Goal: Find contact information: Find contact information

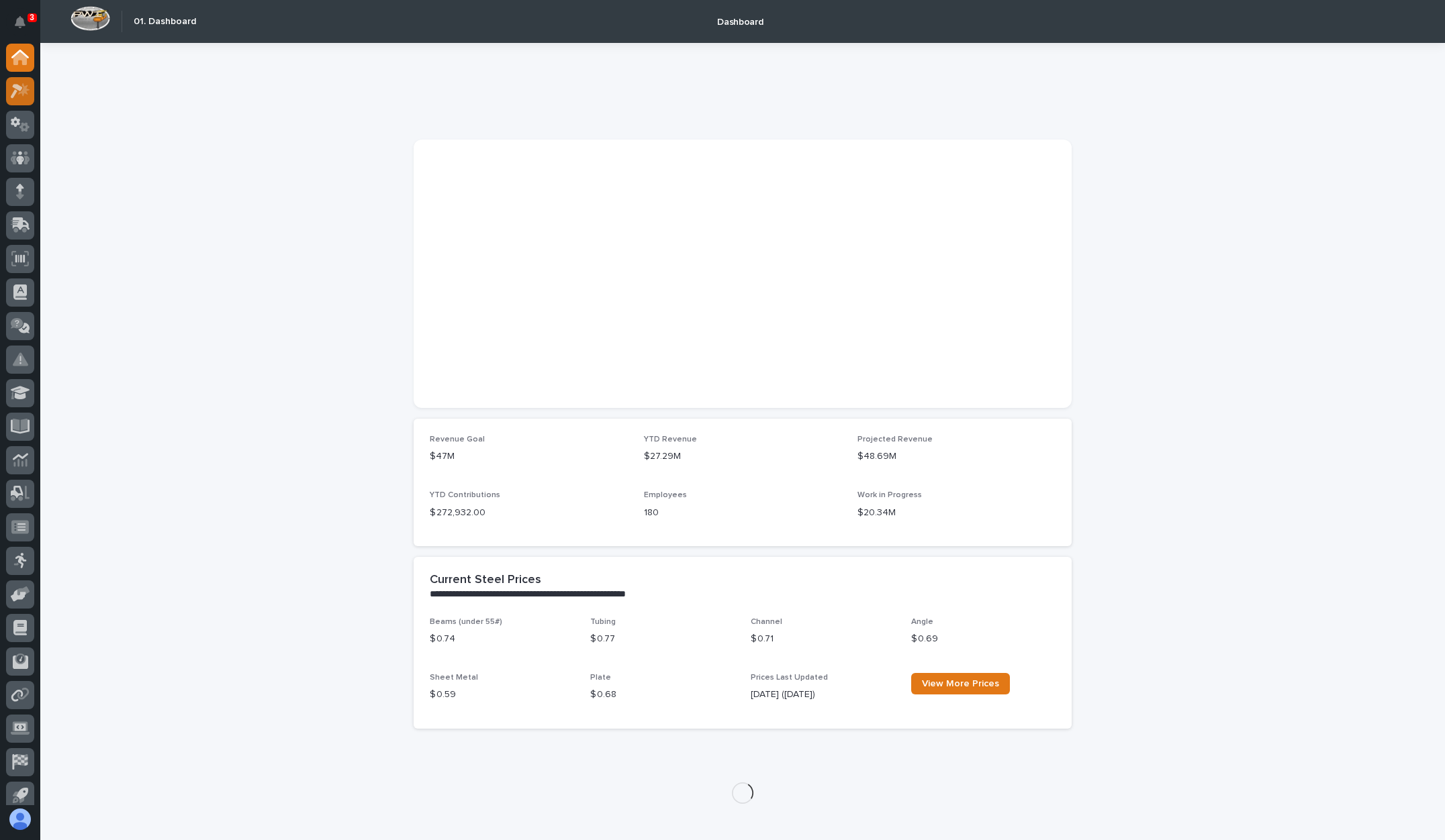
click at [31, 86] on div at bounding box center [20, 91] width 28 height 28
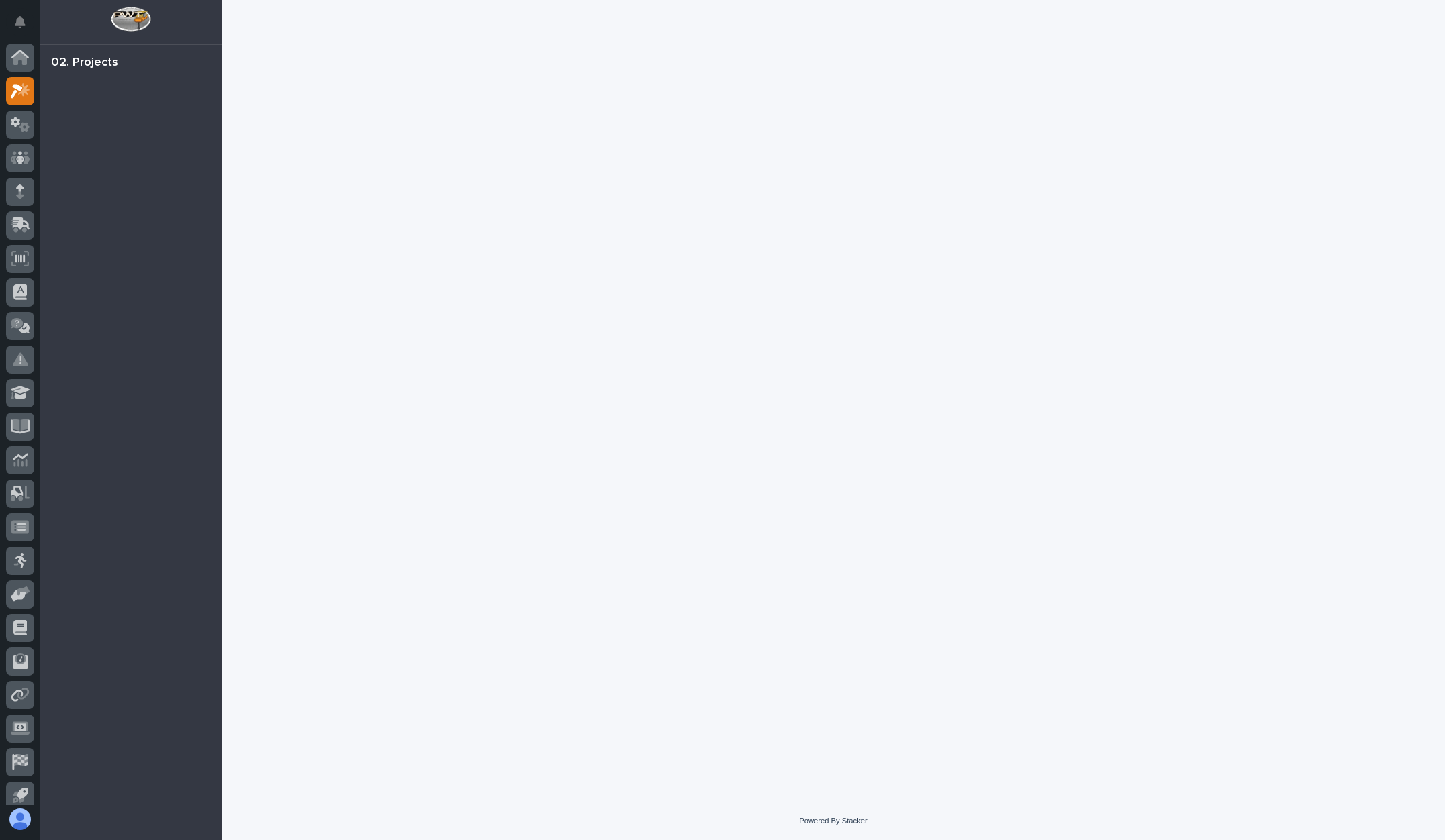
scroll to position [10, 0]
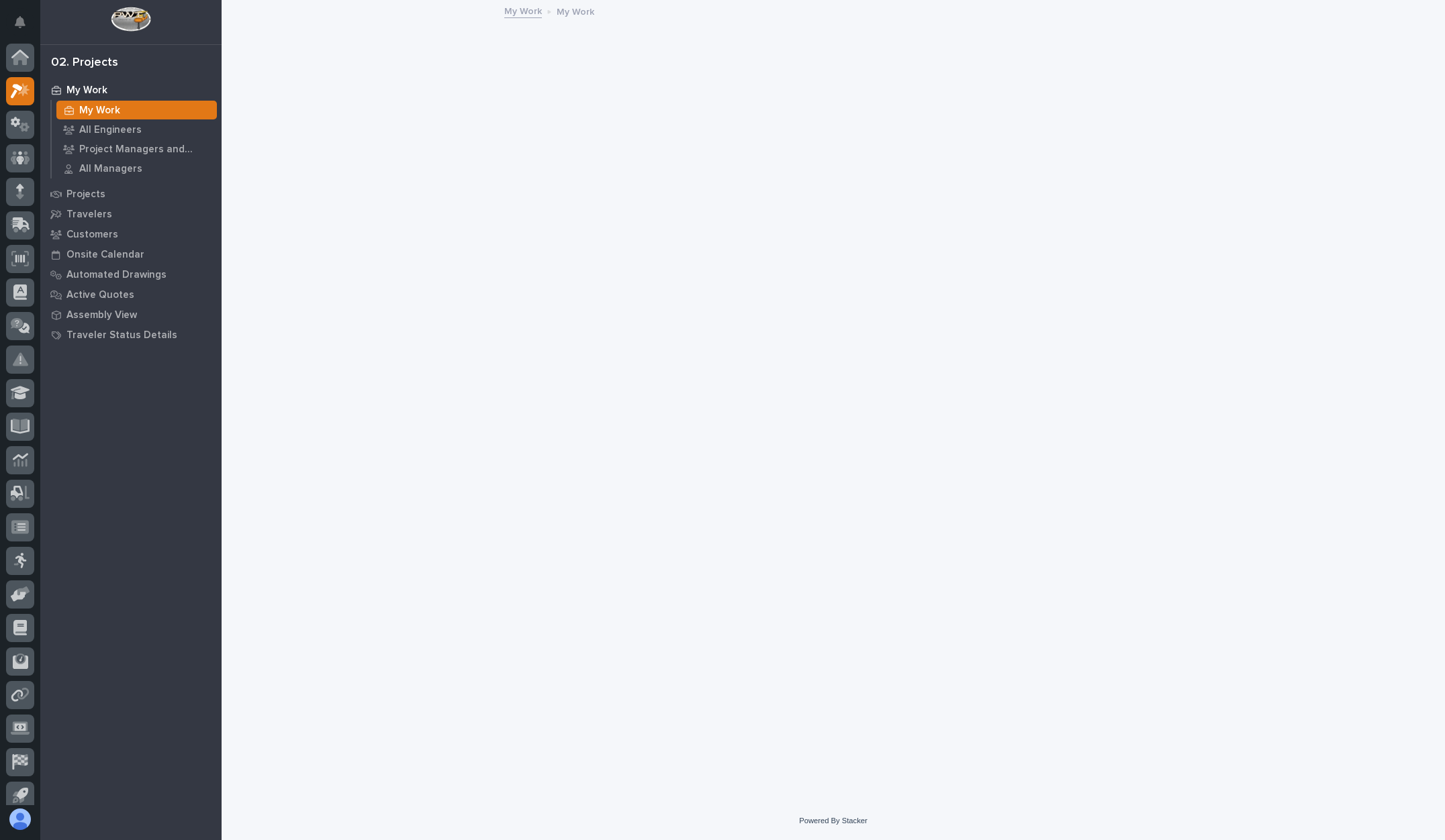
scroll to position [10, 0]
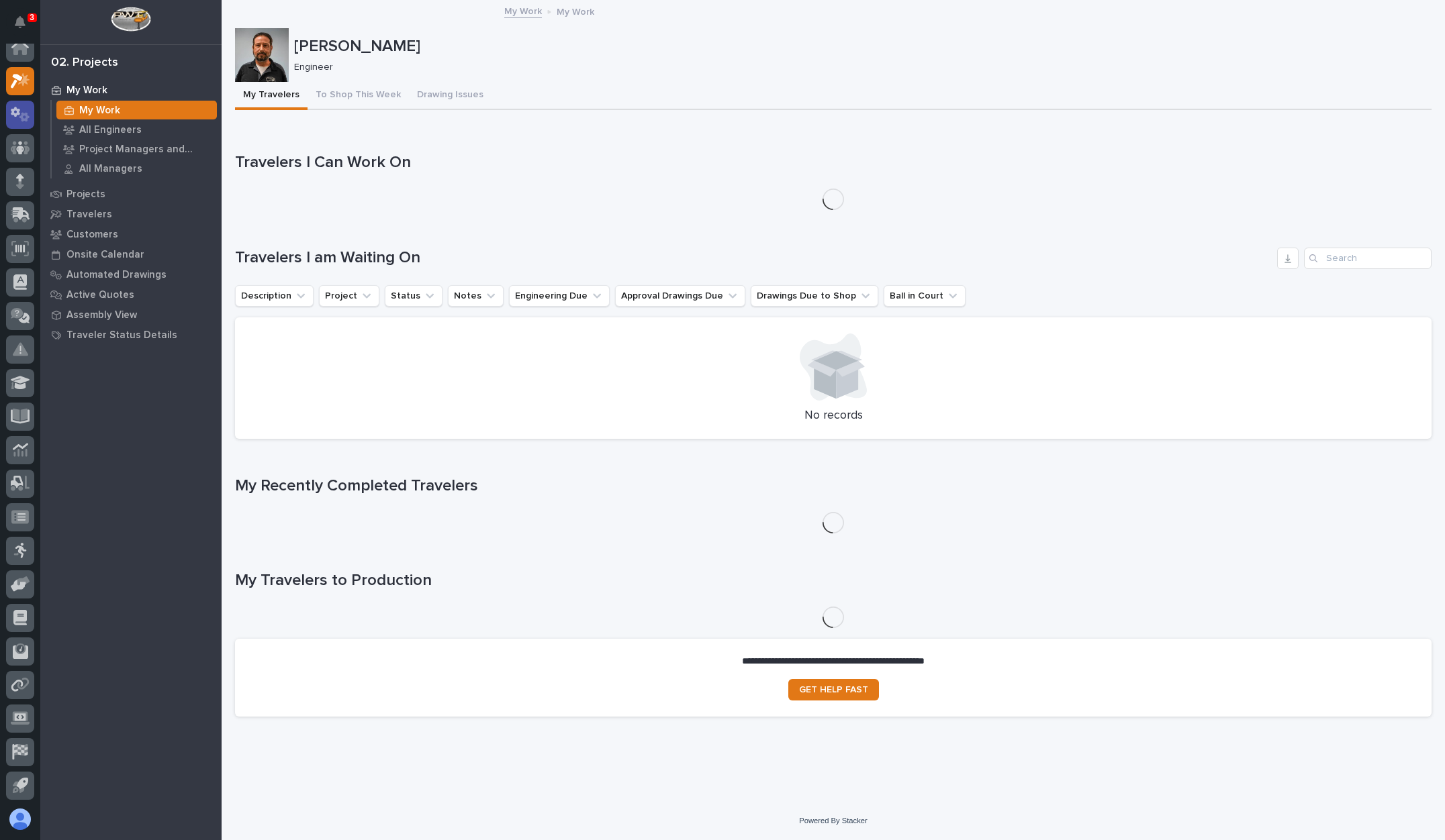
click at [28, 119] on icon at bounding box center [20, 114] width 20 height 15
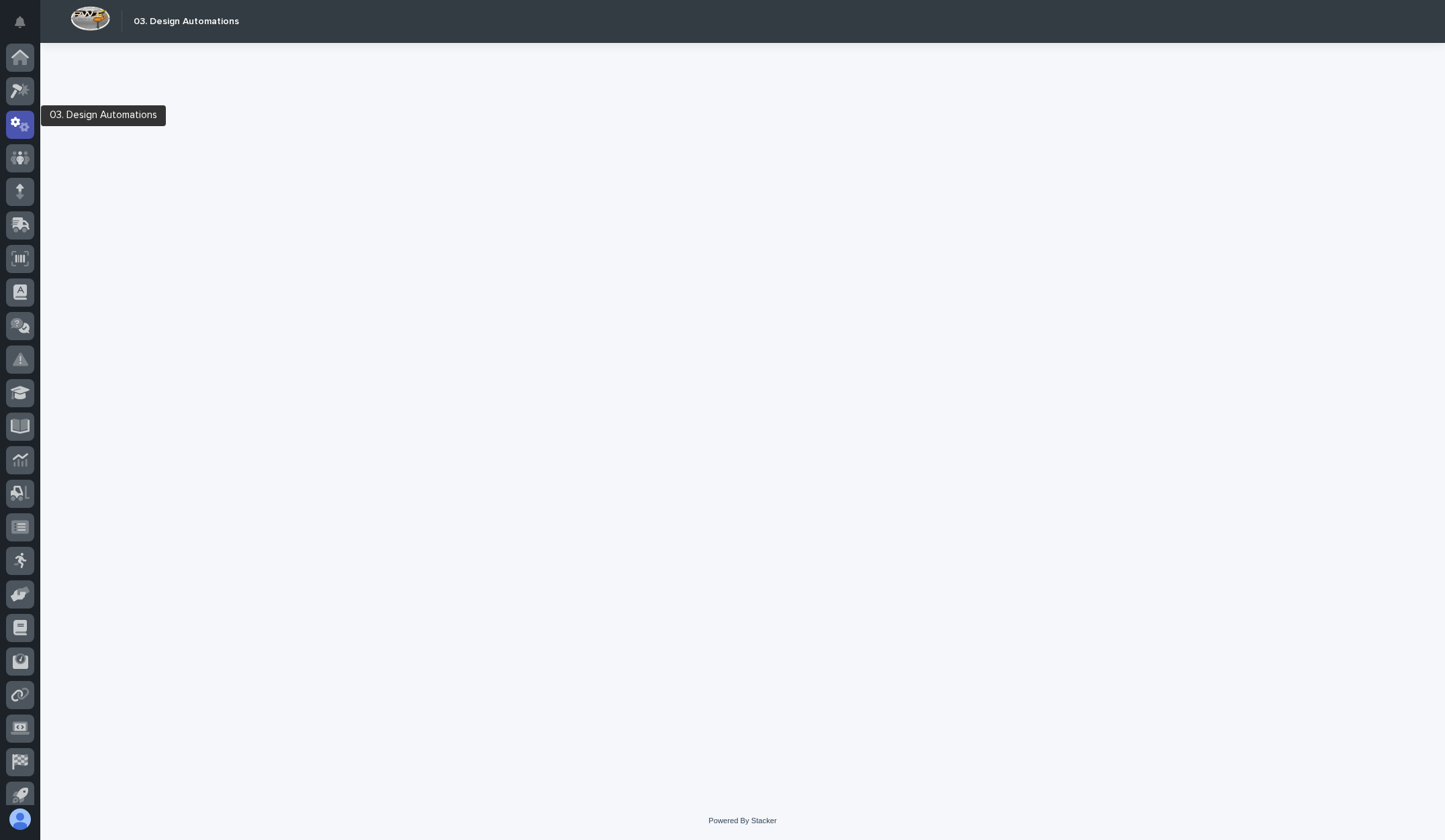
scroll to position [10, 0]
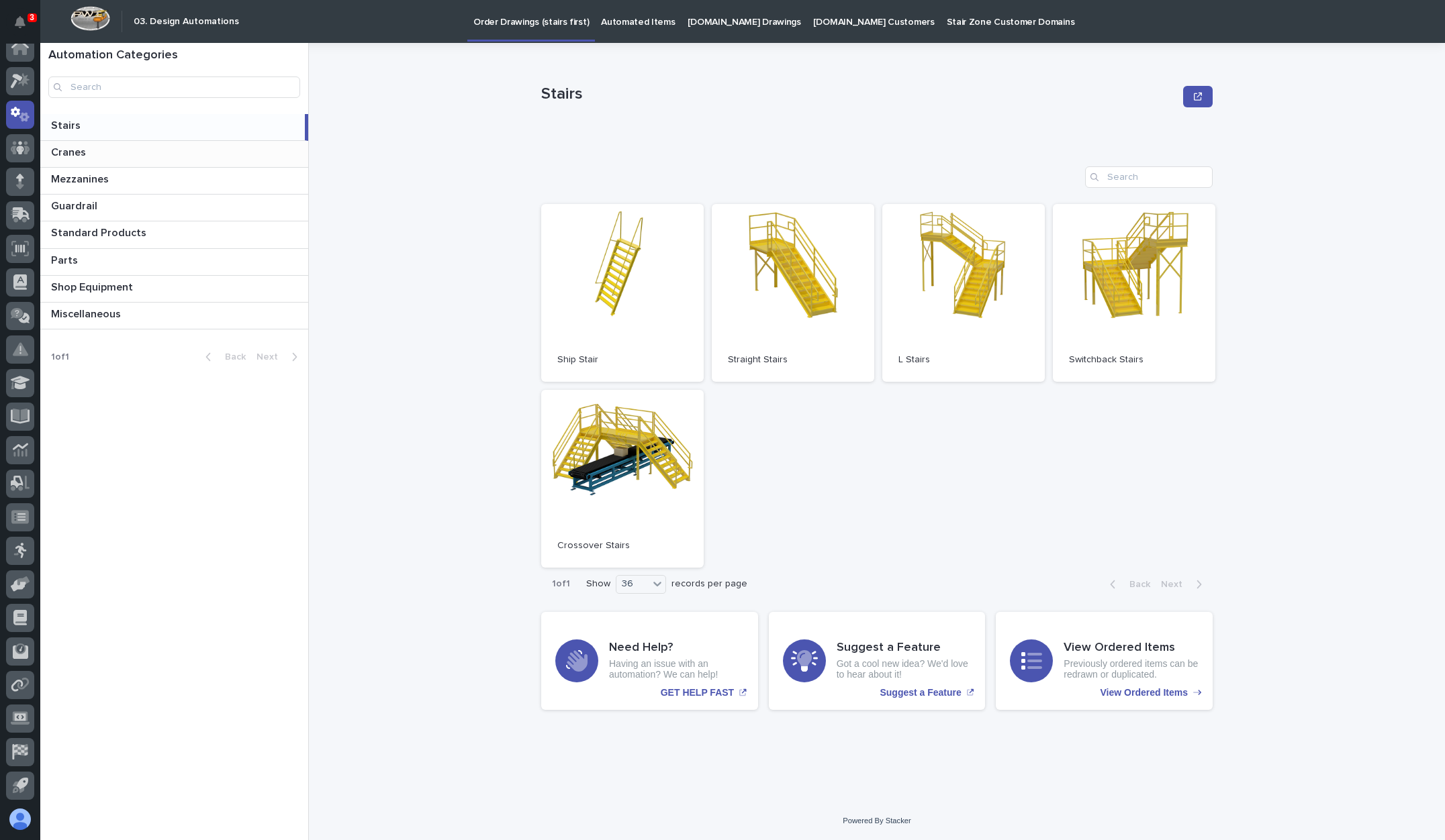
click at [97, 154] on p at bounding box center [177, 152] width 252 height 13
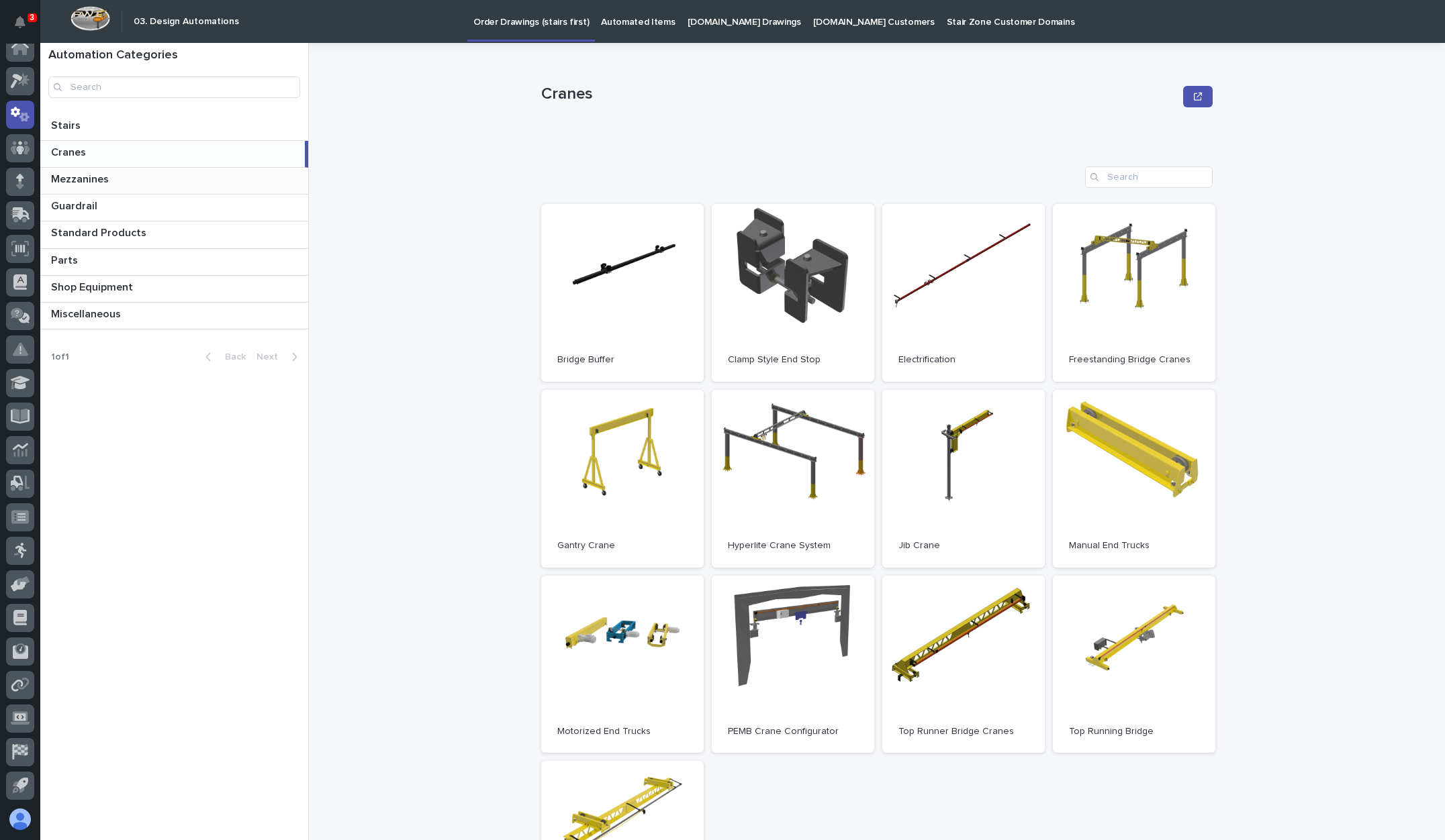
click at [99, 180] on p "Mezzanines" at bounding box center [81, 178] width 61 height 15
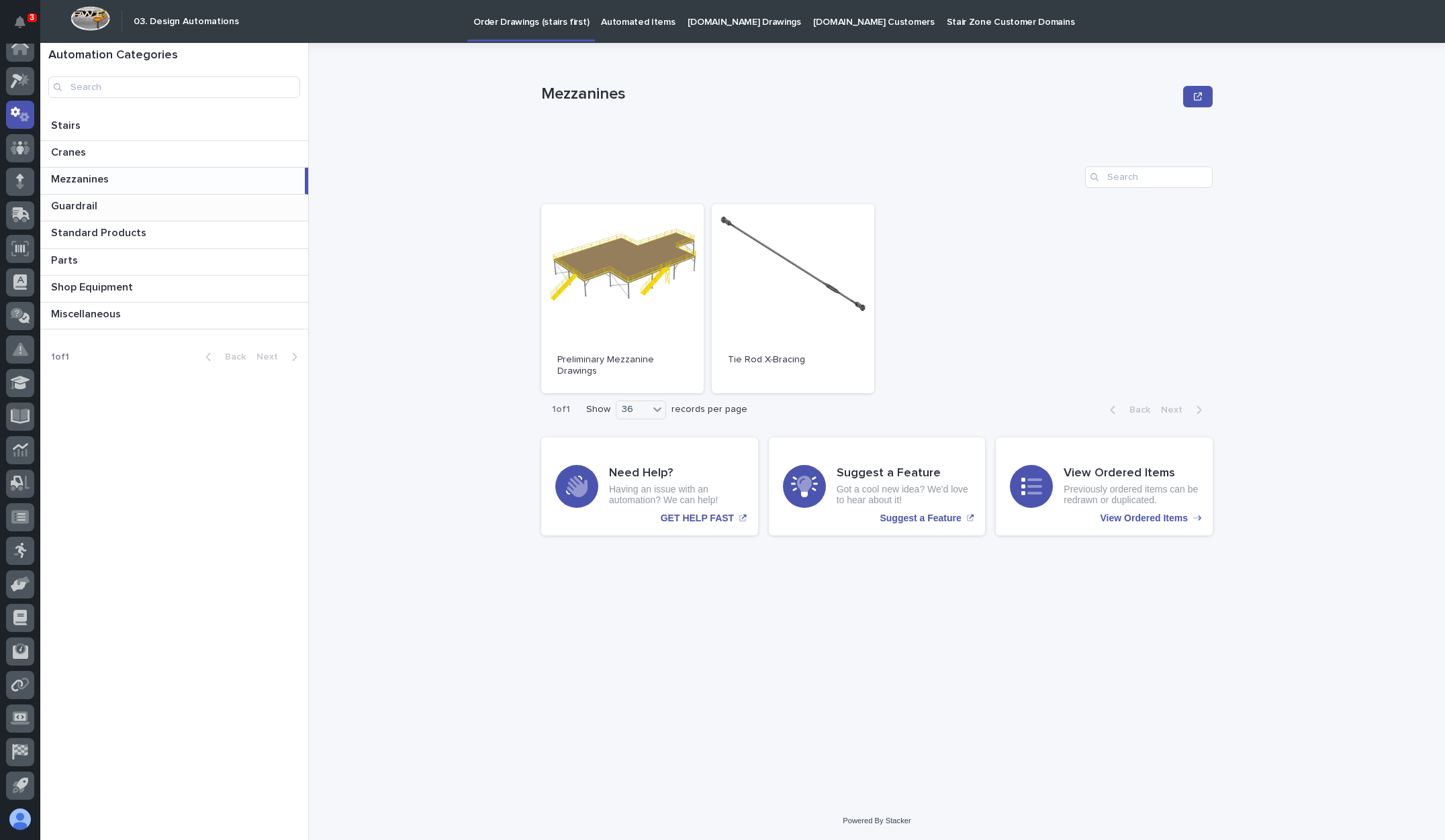
click at [103, 212] on p at bounding box center [177, 206] width 252 height 13
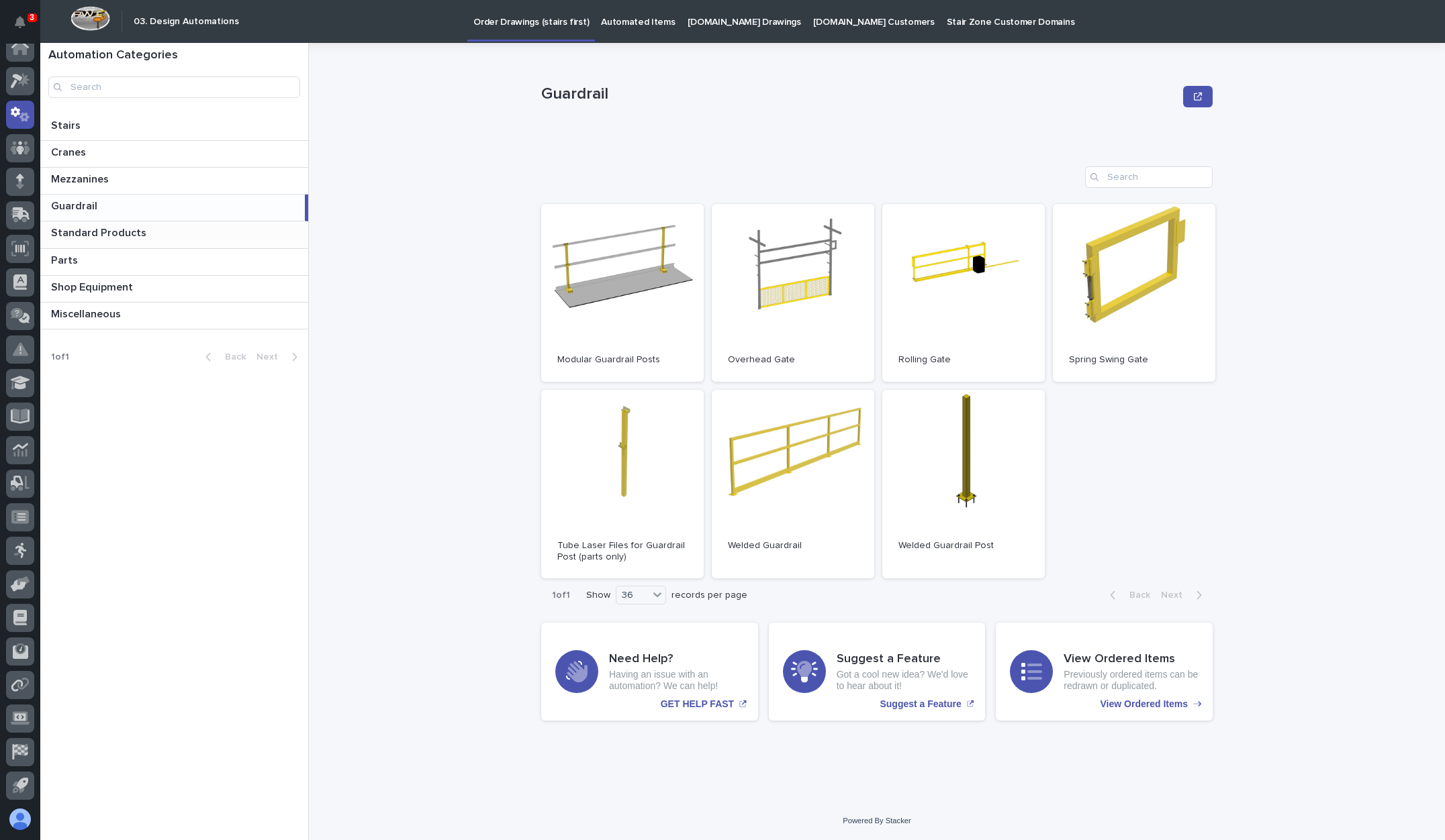
click at [108, 225] on p "Standard Products" at bounding box center [99, 232] width 98 height 15
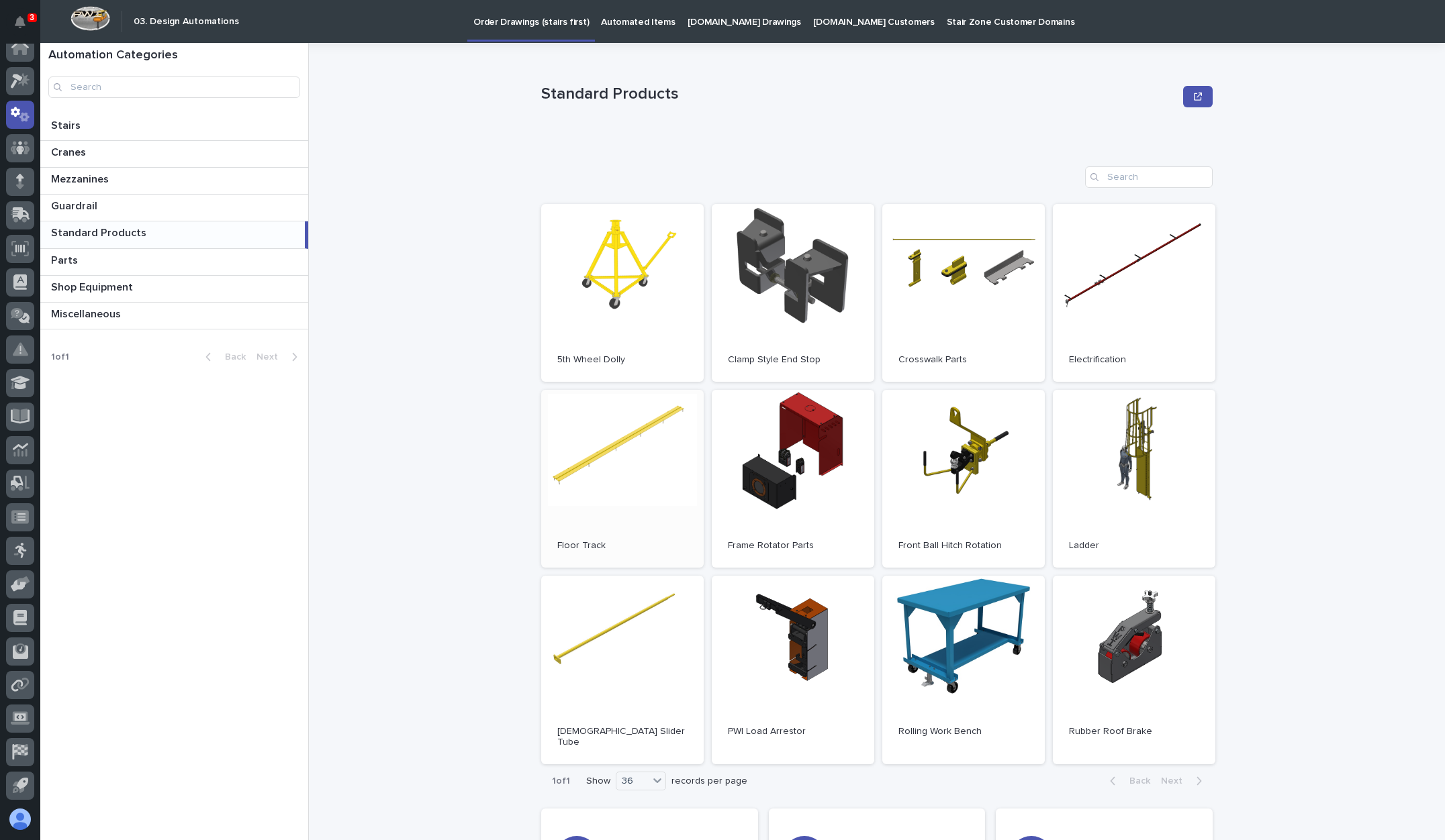
click at [605, 408] on link "Open" at bounding box center [622, 479] width 162 height 178
click at [21, 145] on icon at bounding box center [20, 148] width 20 height 15
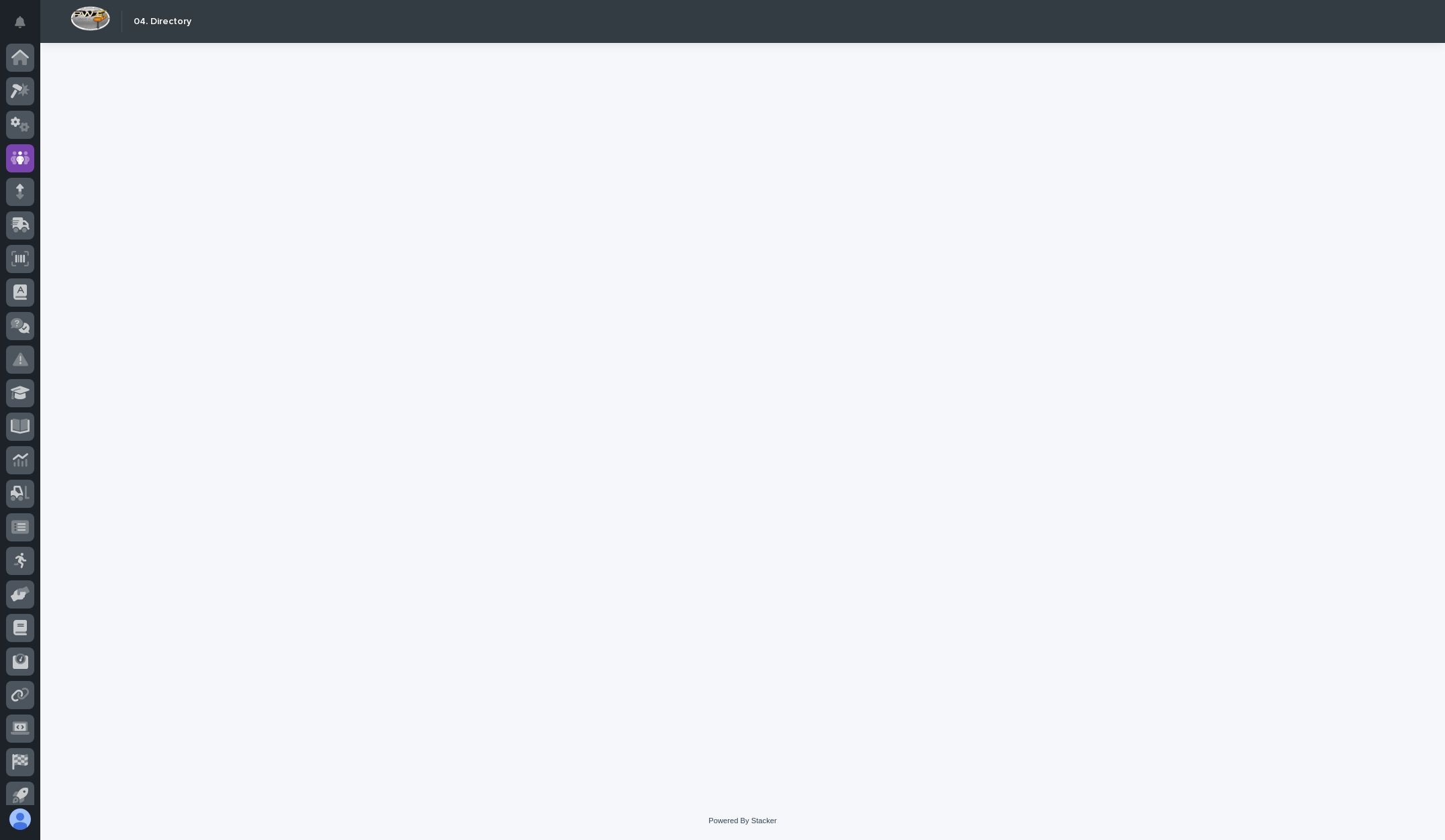
scroll to position [10, 0]
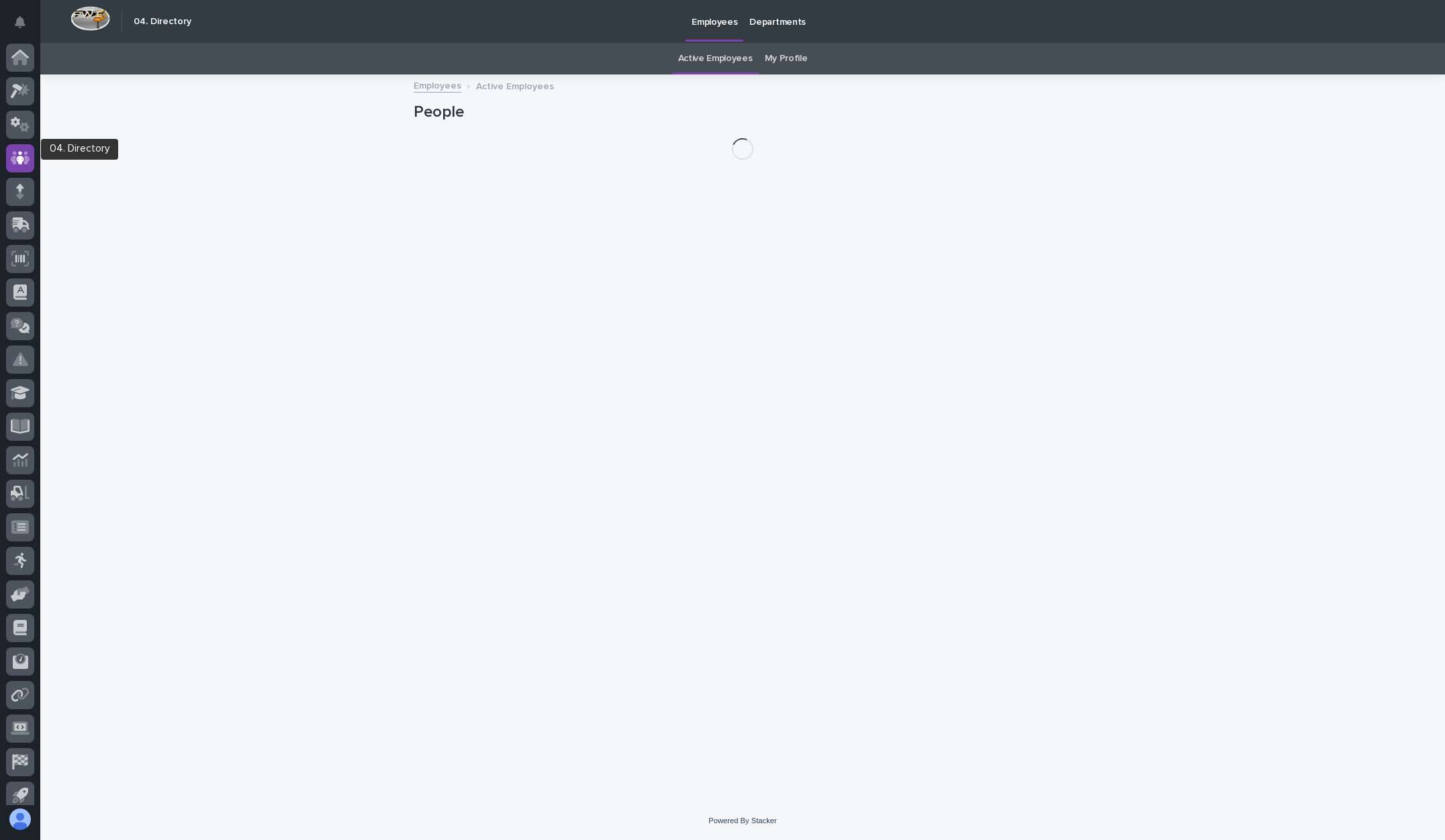
scroll to position [10, 0]
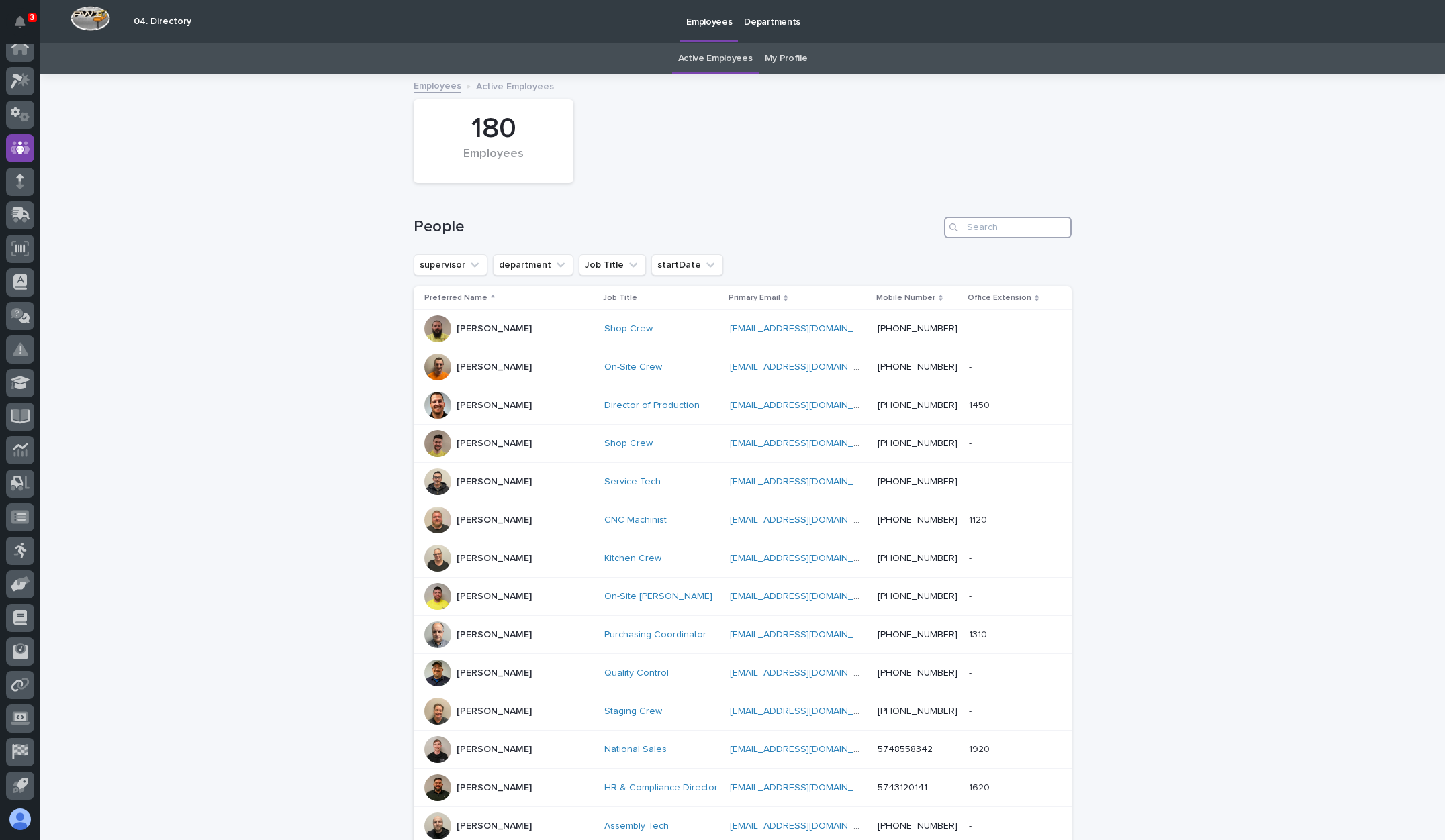
click at [1000, 233] on input "Search" at bounding box center [1008, 227] width 127 height 21
type input "[PERSON_NAME]"
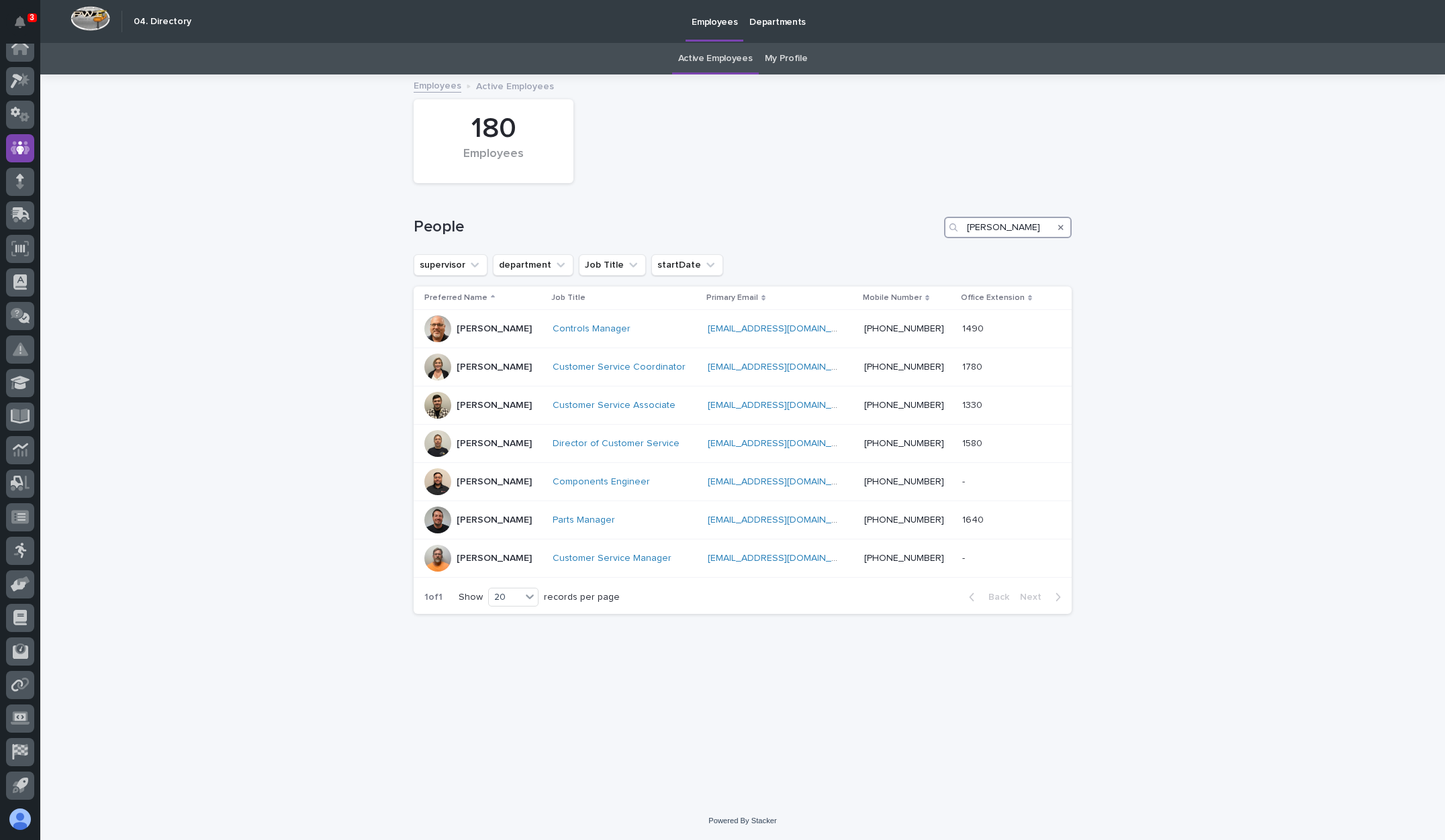
drag, startPoint x: 1009, startPoint y: 226, endPoint x: 906, endPoint y: 227, distance: 103.0
click at [907, 227] on div "People [PERSON_NAME]" at bounding box center [743, 227] width 658 height 21
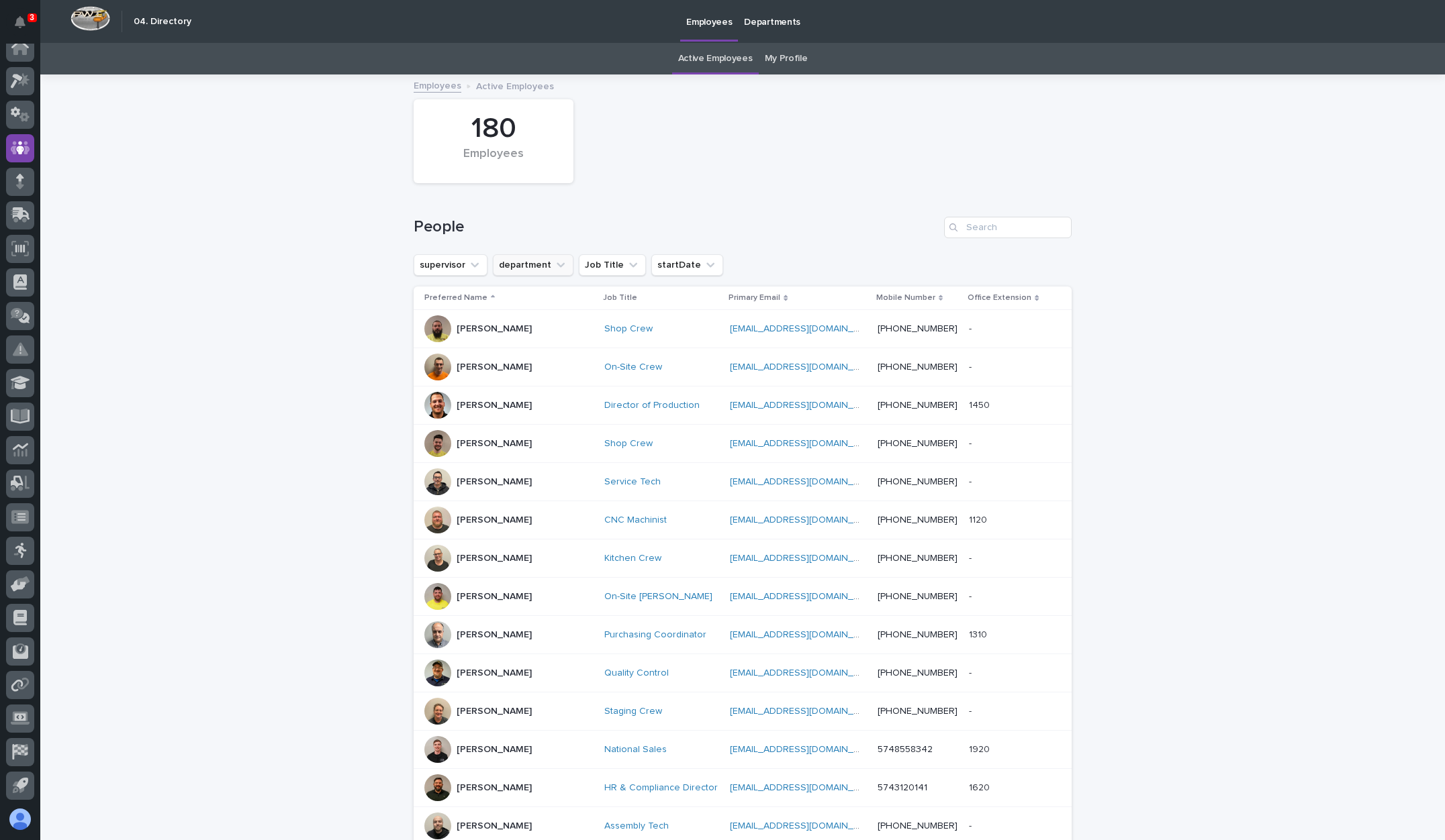
click at [554, 267] on icon "department" at bounding box center [561, 265] width 14 height 14
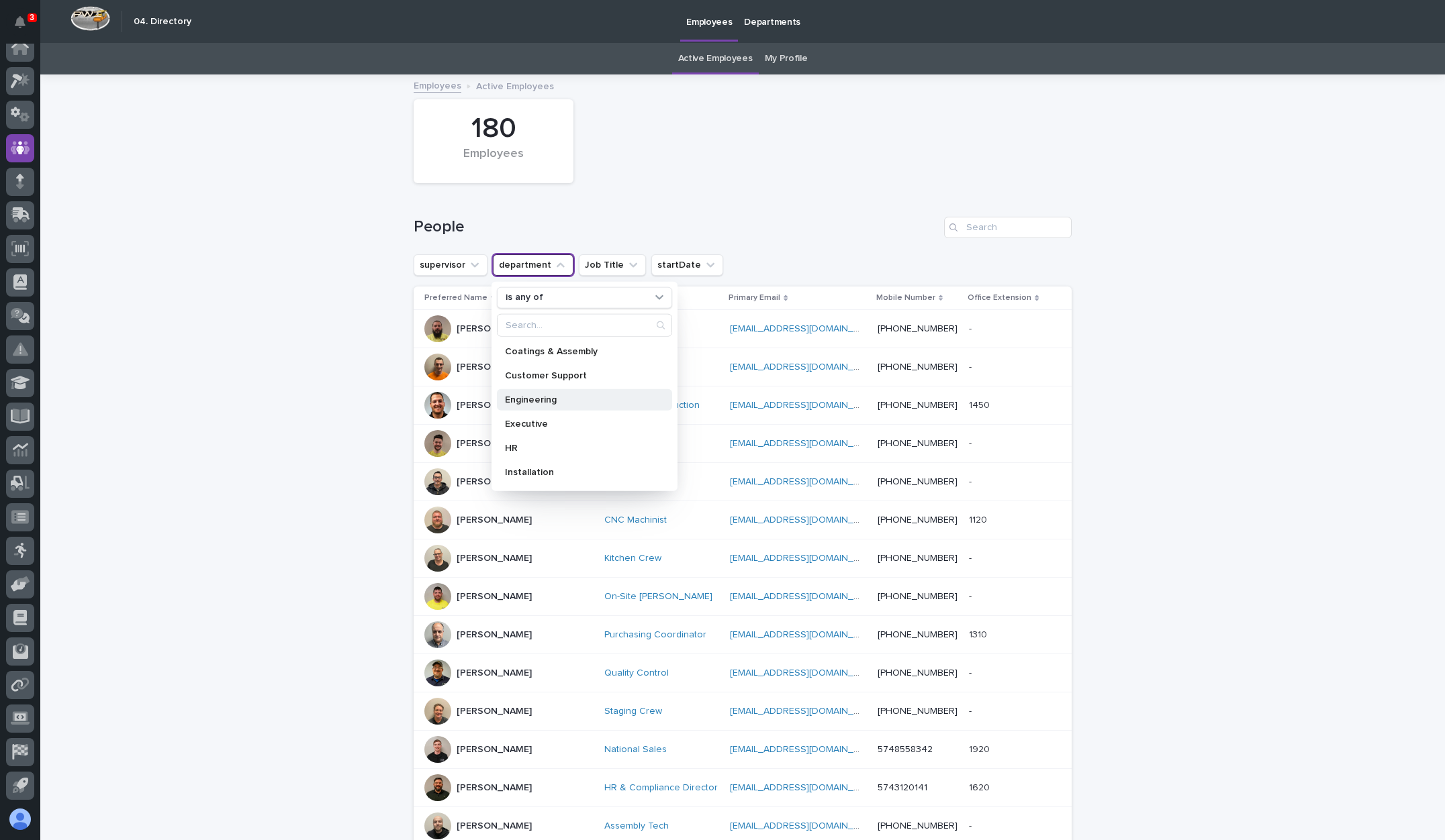
click at [542, 401] on p "Engineering" at bounding box center [577, 399] width 145 height 9
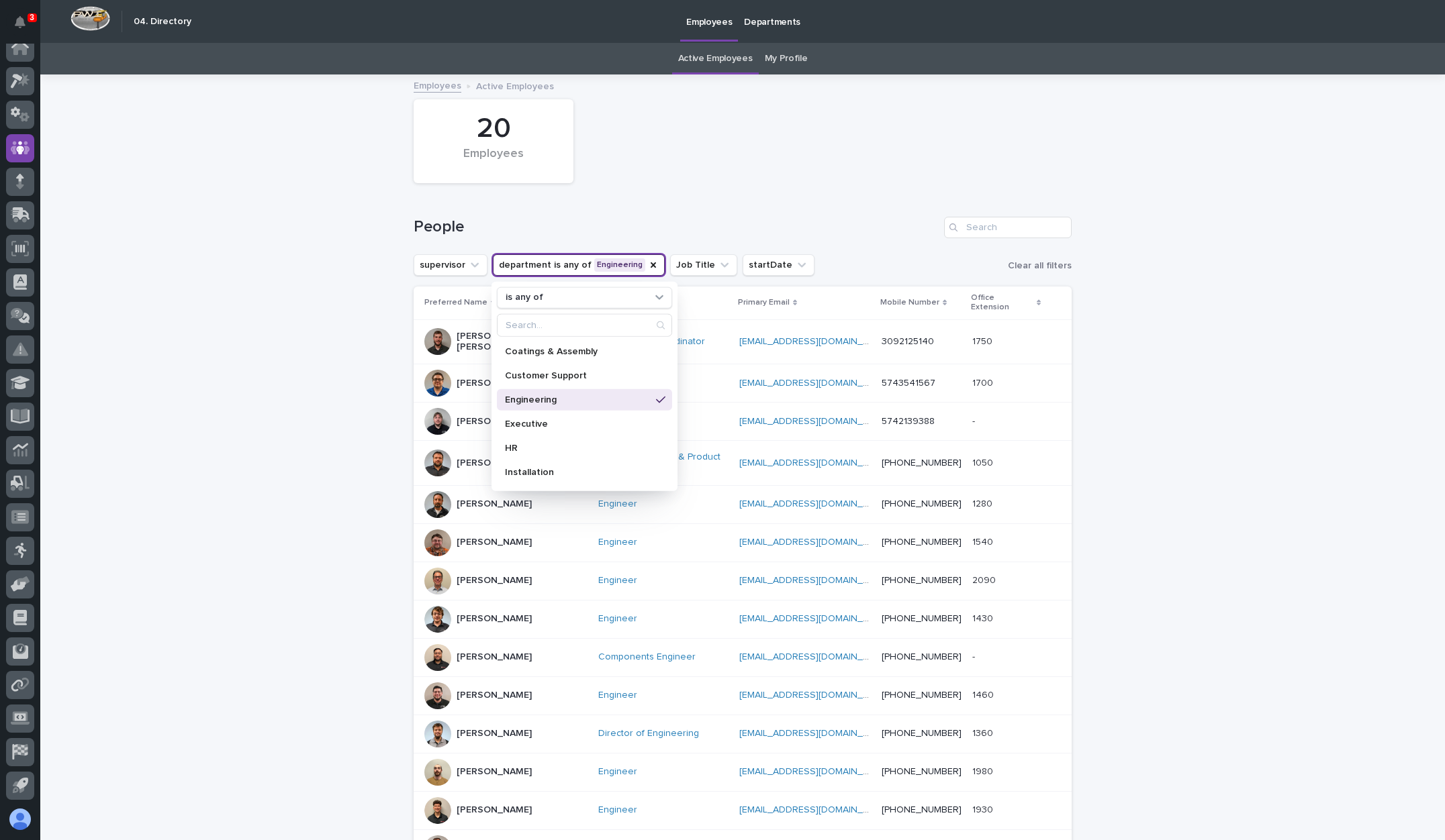
click at [272, 374] on div "Loading... Saving… Loading... Saving… 20 Employees People supervisor department…" at bounding box center [743, 644] width 1405 height 1136
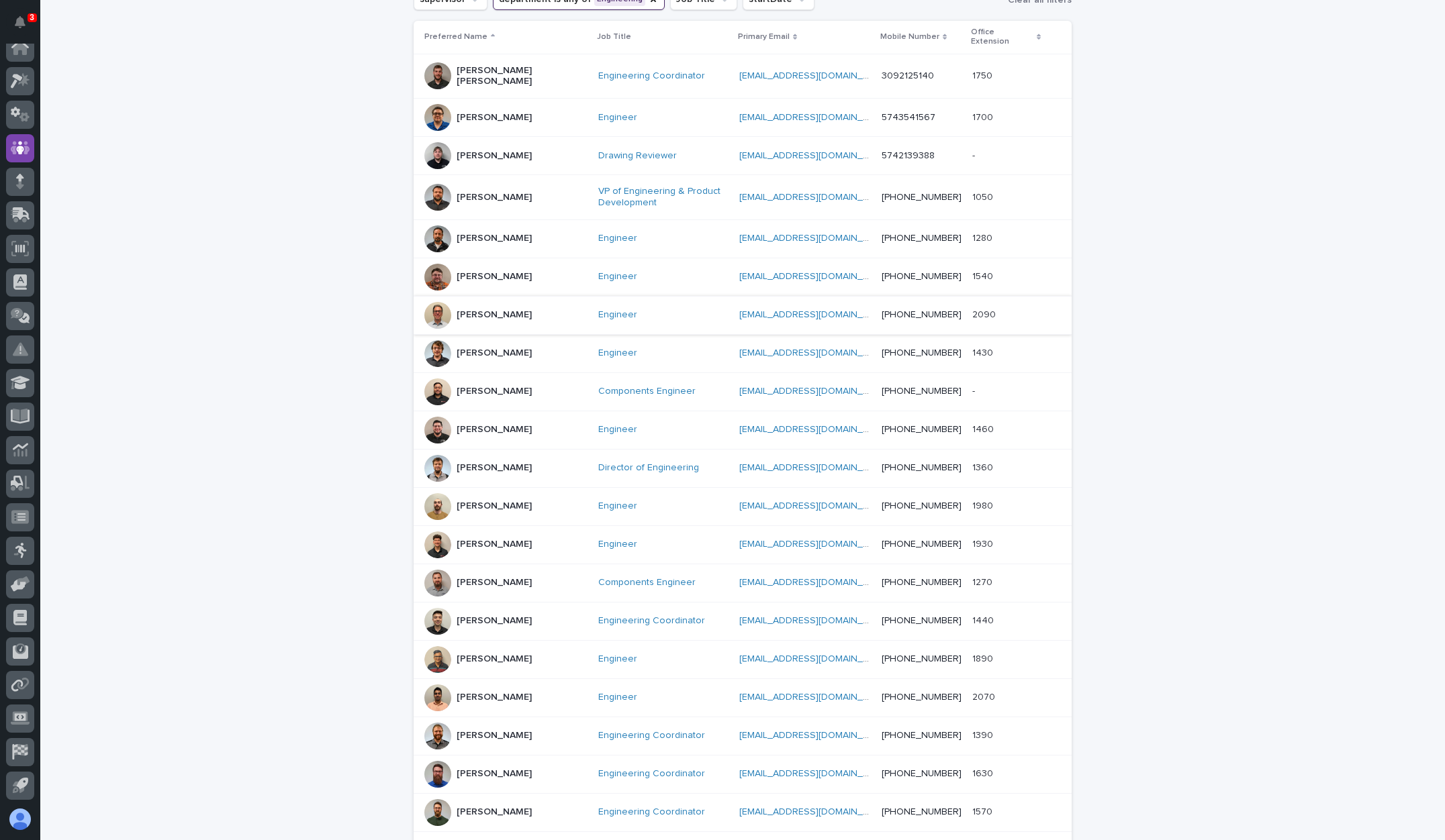
scroll to position [267, 0]
click at [471, 308] on p "[PERSON_NAME]" at bounding box center [494, 314] width 75 height 11
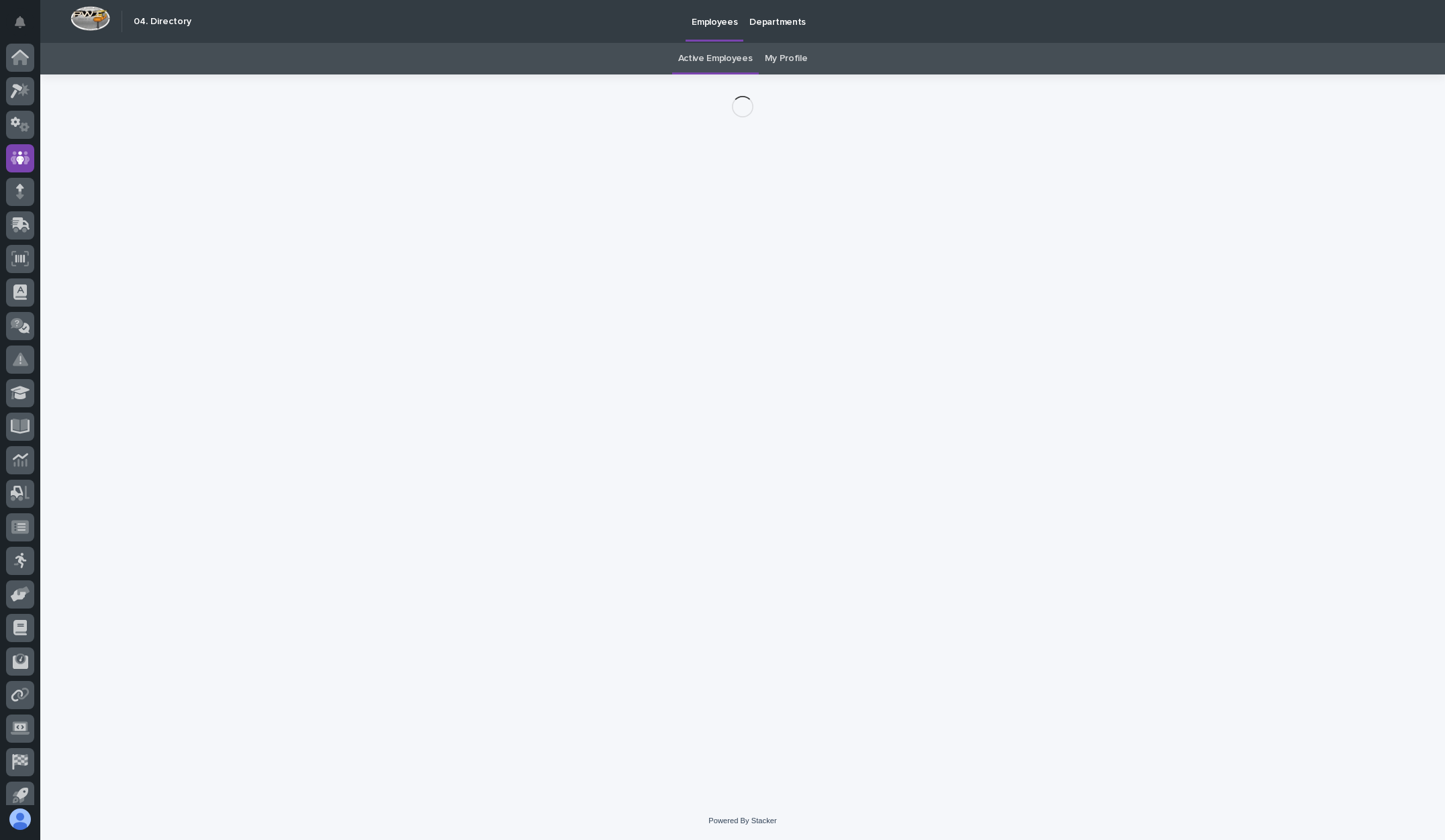
scroll to position [10, 0]
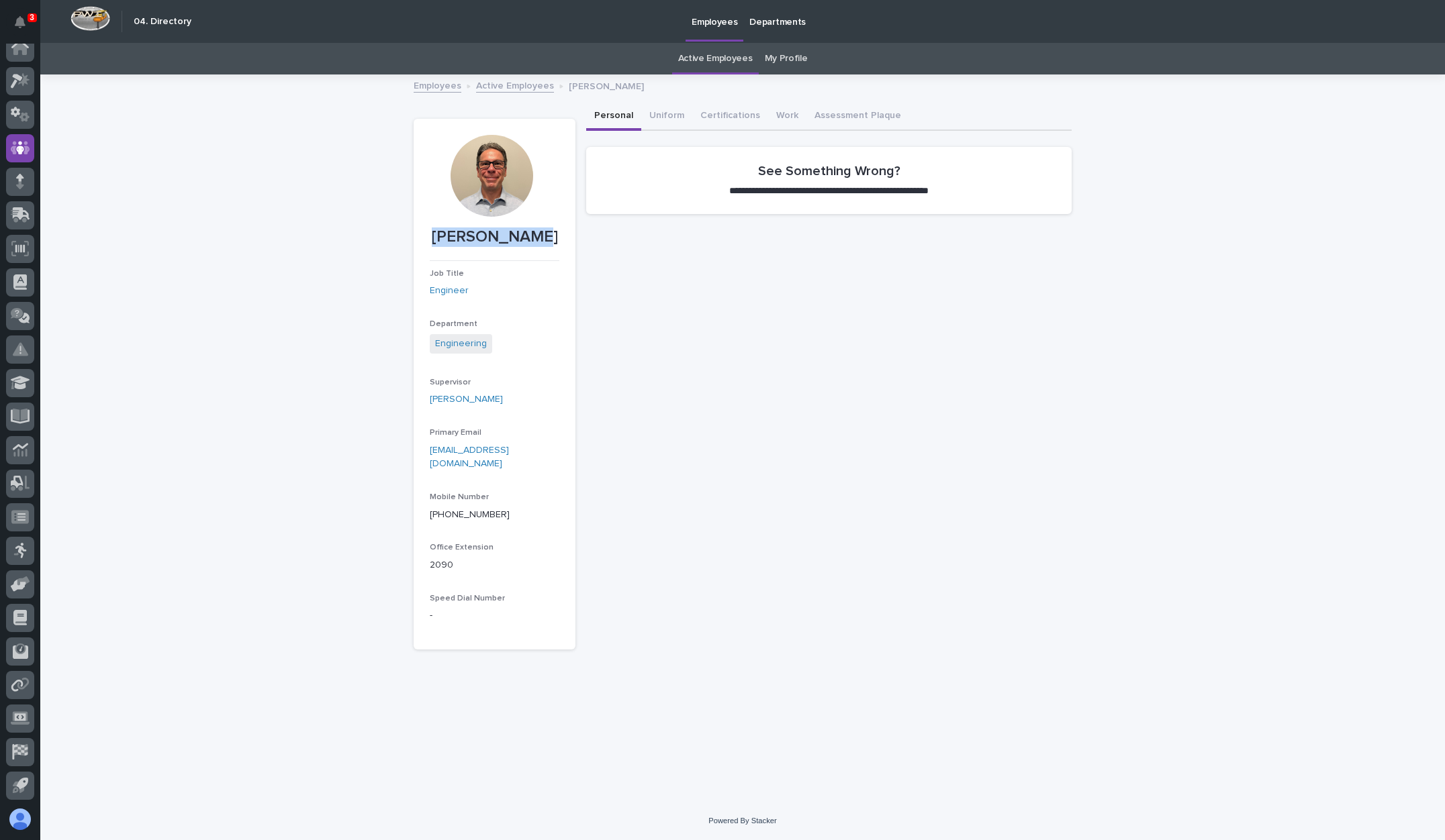
drag, startPoint x: 547, startPoint y: 237, endPoint x: 446, endPoint y: 243, distance: 101.2
click at [445, 243] on p "[PERSON_NAME]" at bounding box center [494, 237] width 130 height 20
copy p "[PERSON_NAME]"
click at [1066, 427] on div "**********" at bounding box center [829, 376] width 486 height 547
click at [304, 305] on div "**********" at bounding box center [743, 439] width 1405 height 726
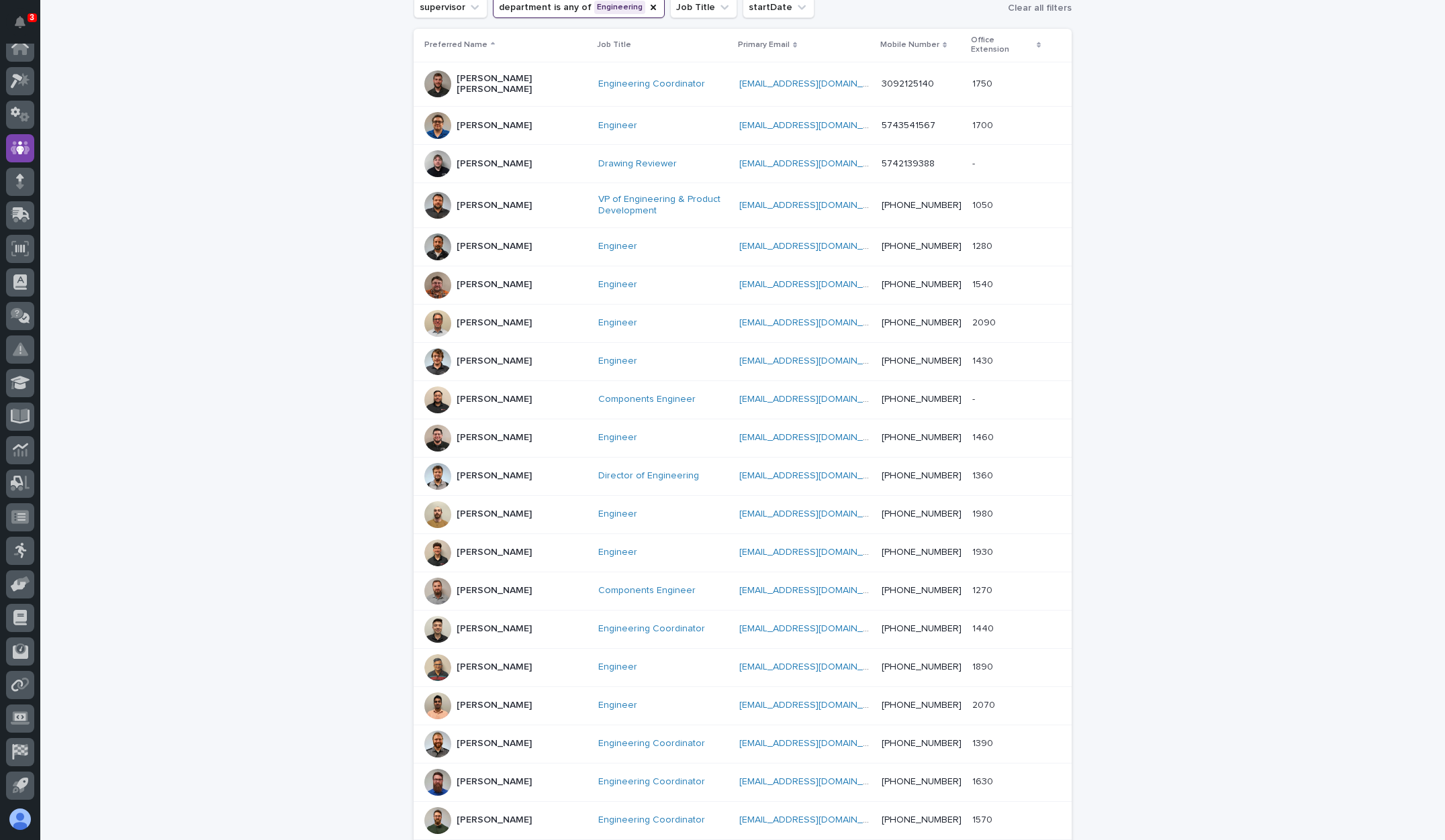
scroll to position [255, 0]
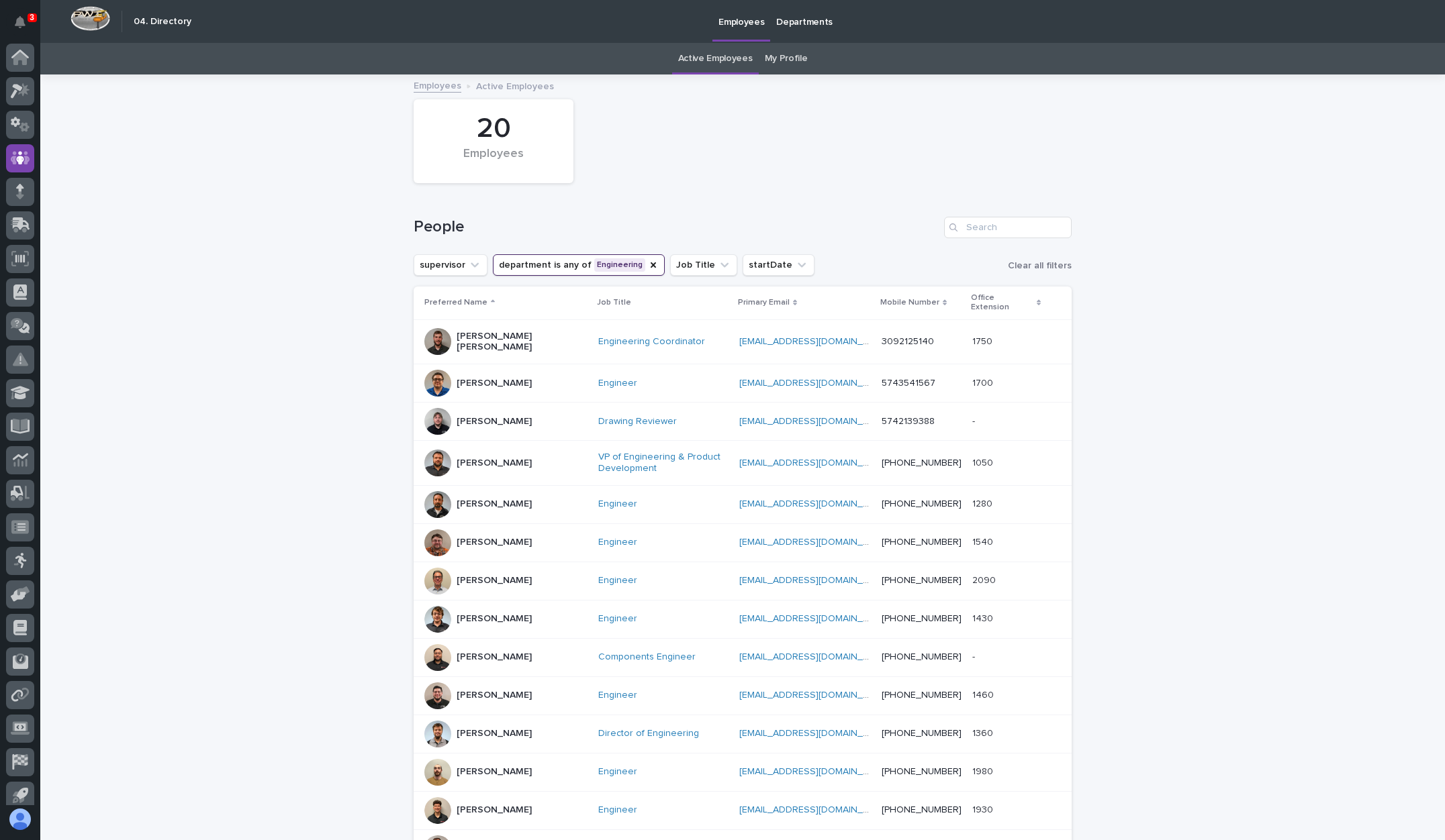
scroll to position [10, 0]
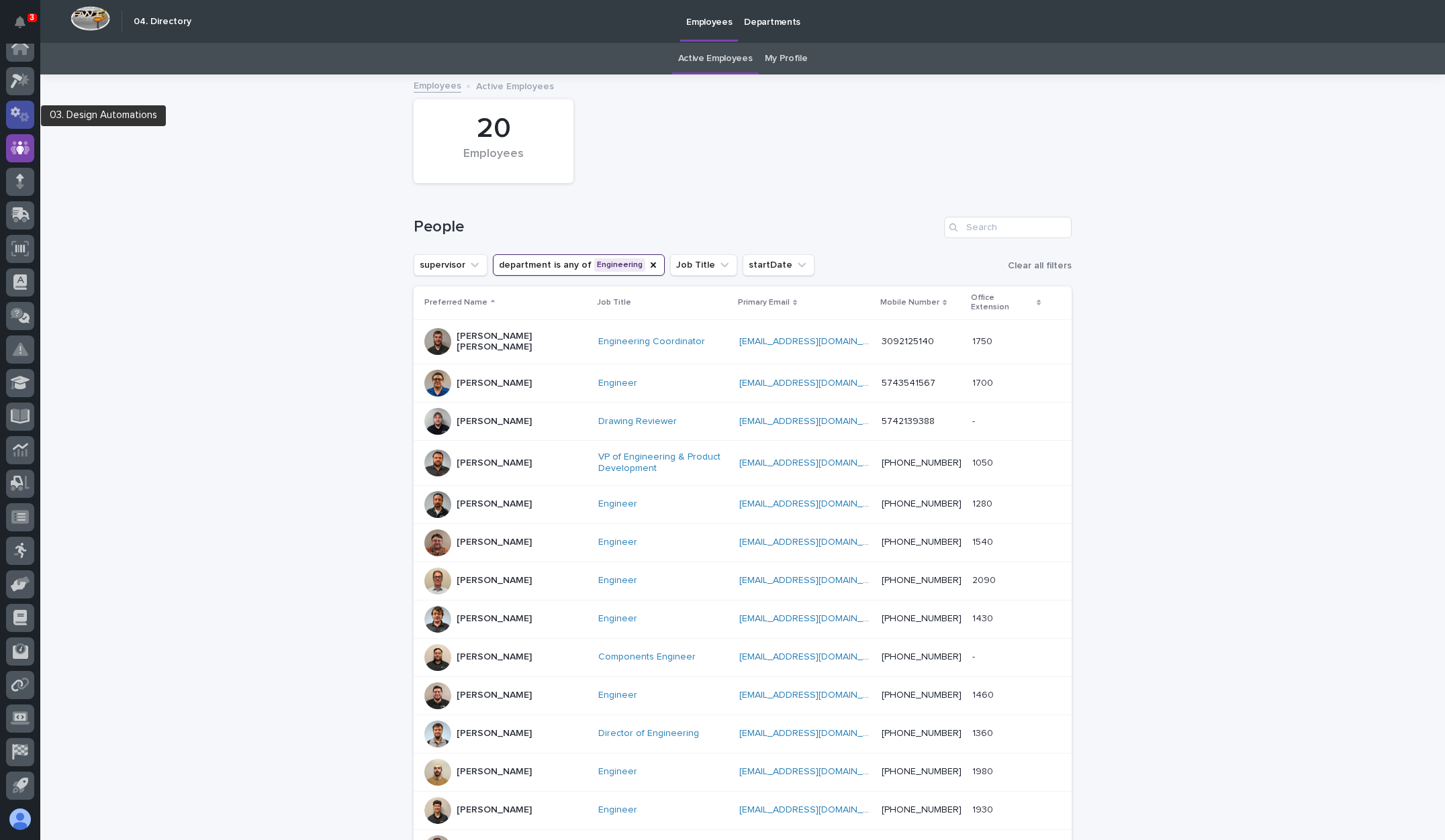
click at [19, 120] on icon at bounding box center [20, 114] width 20 height 15
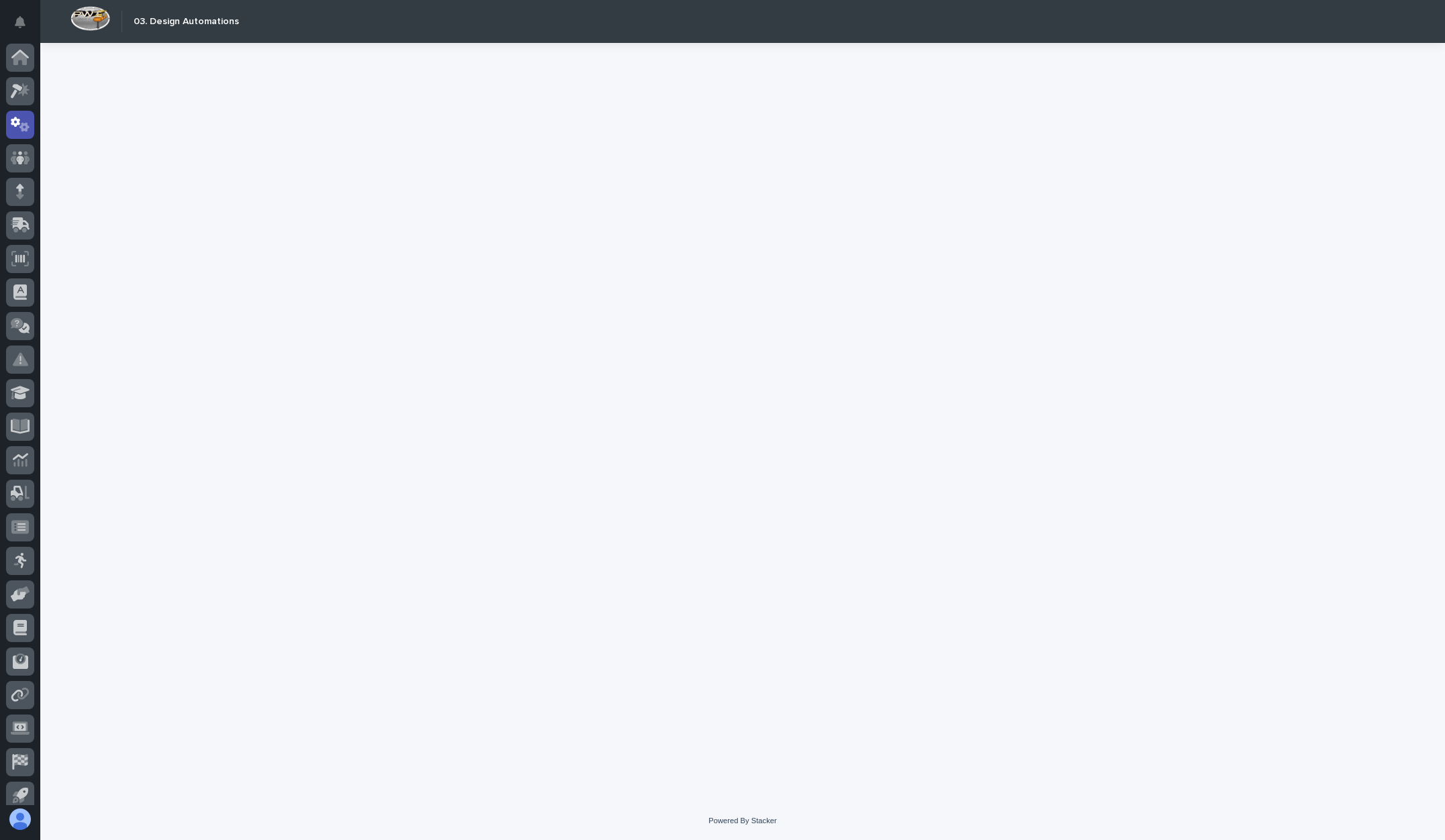
scroll to position [10, 0]
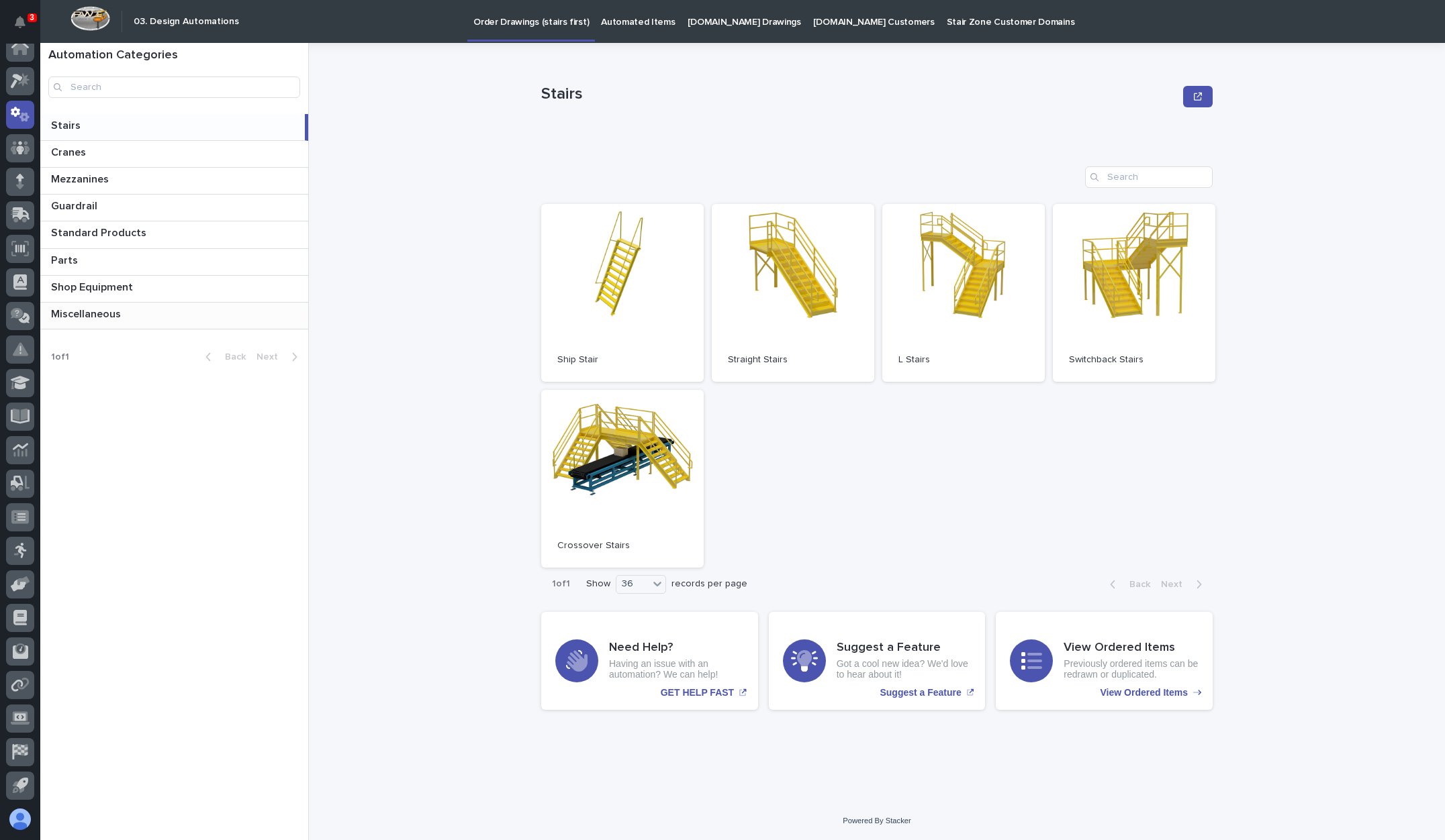
click at [145, 303] on div "Miscellaneous Miscellaneous" at bounding box center [174, 316] width 268 height 27
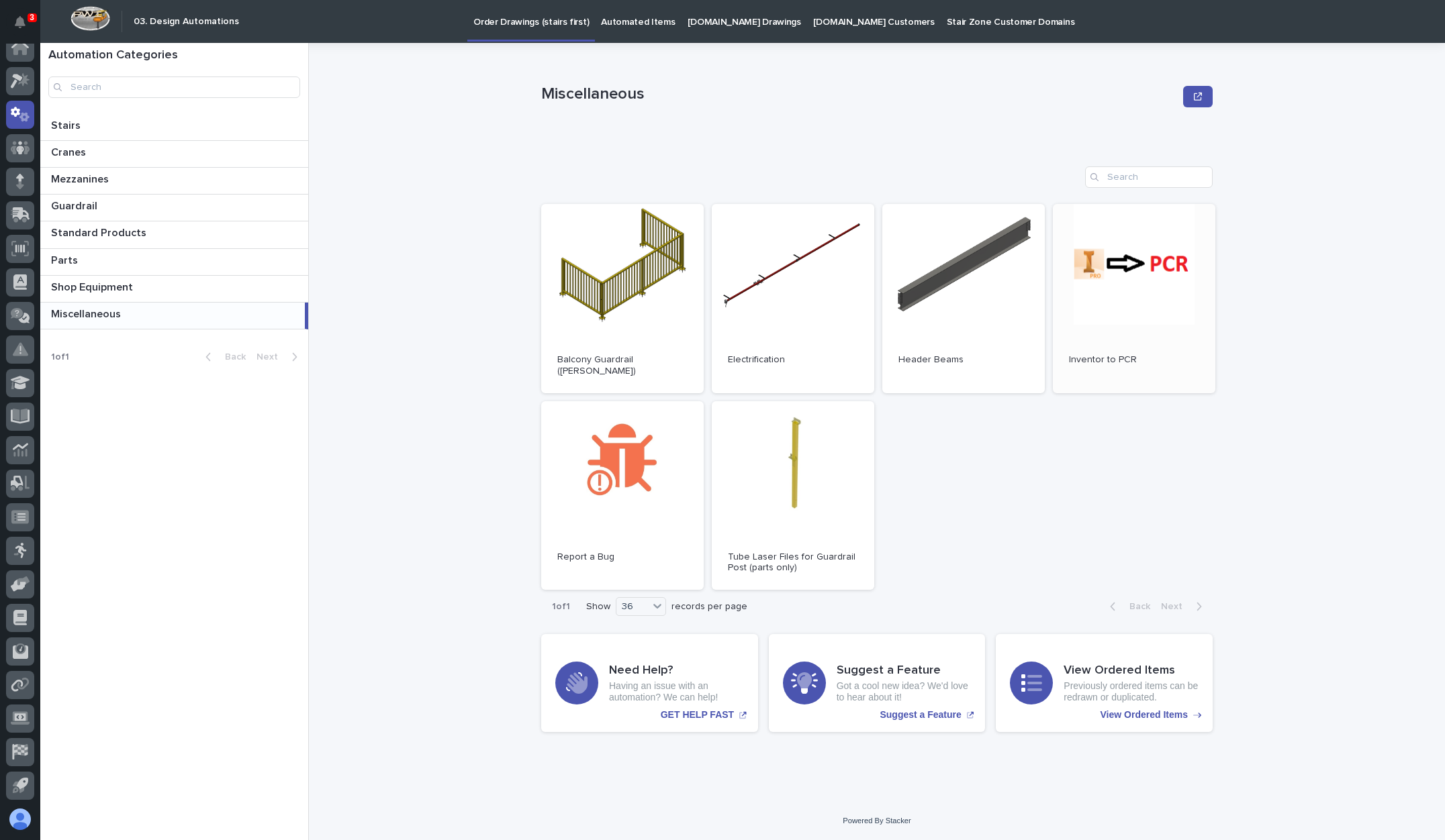
click at [1068, 304] on link "Open" at bounding box center [1134, 298] width 162 height 189
click at [1077, 474] on div "Open Balcony Guardrail (Wade) Open Electrification Open Header Beams Open Inven…" at bounding box center [877, 397] width 671 height 386
click at [108, 255] on p at bounding box center [177, 261] width 252 height 13
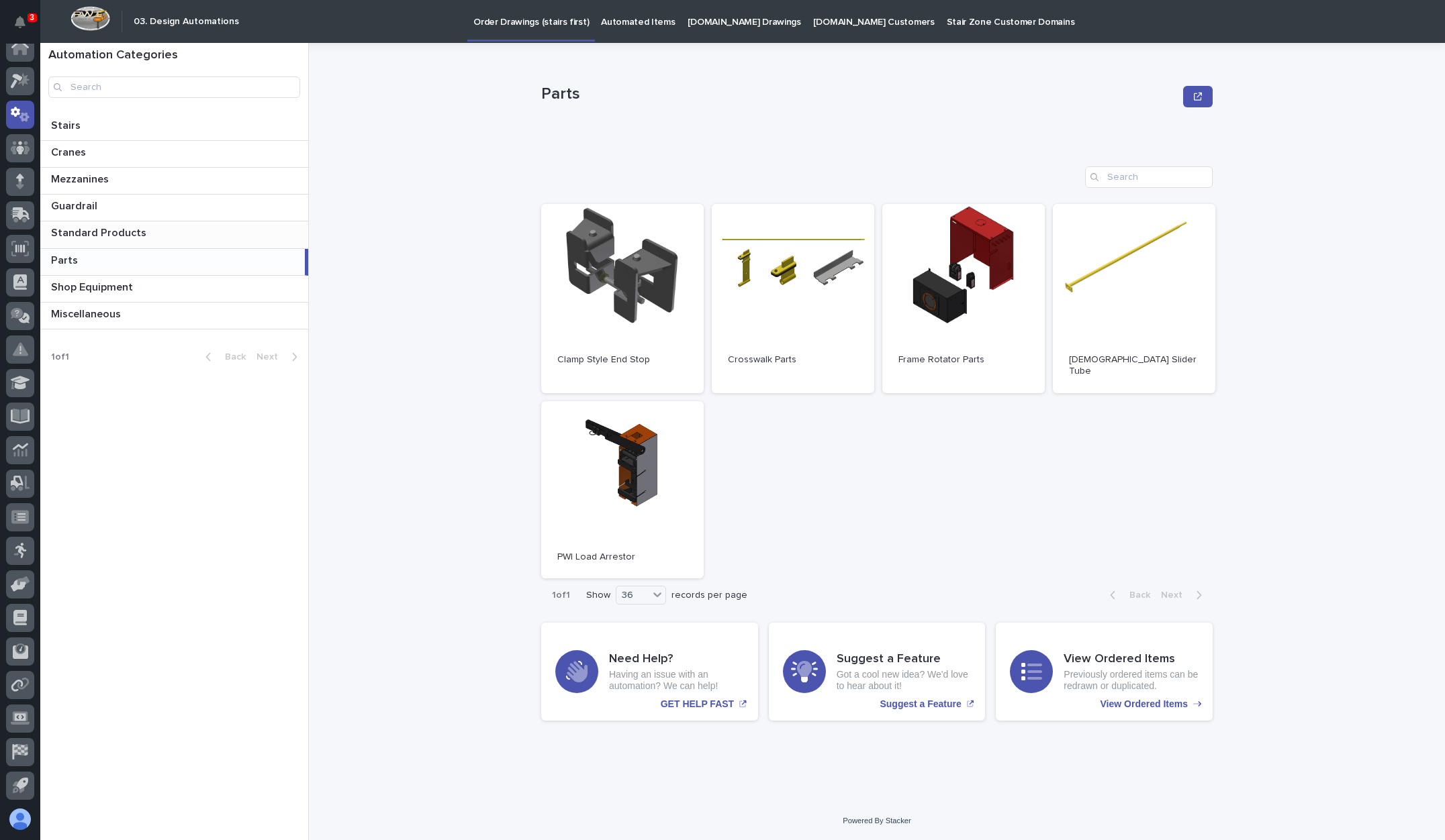
click at [127, 232] on p "Standard Products" at bounding box center [99, 232] width 98 height 15
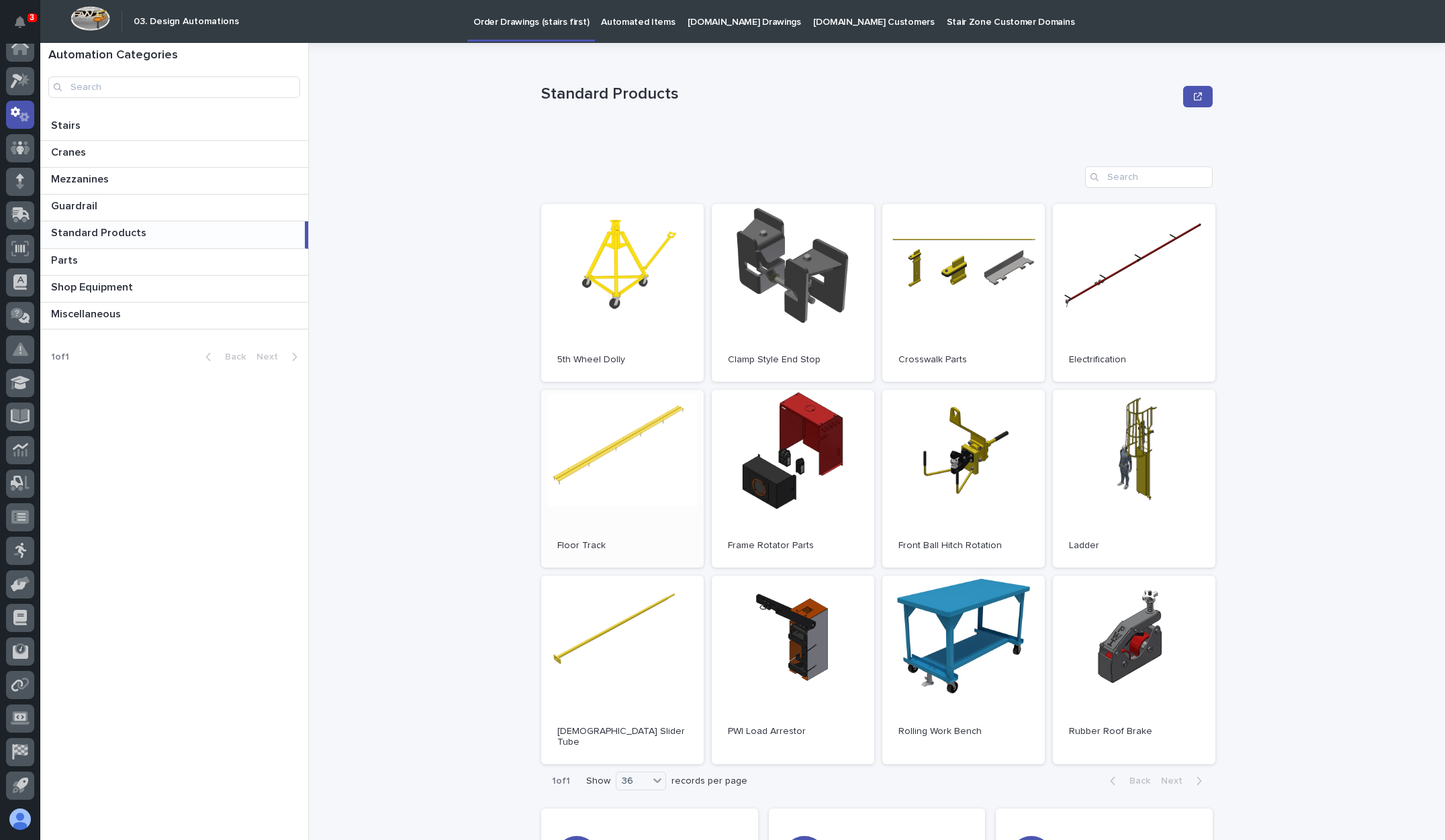
click at [629, 454] on link "Open" at bounding box center [622, 479] width 162 height 178
